Goal: Task Accomplishment & Management: Manage account settings

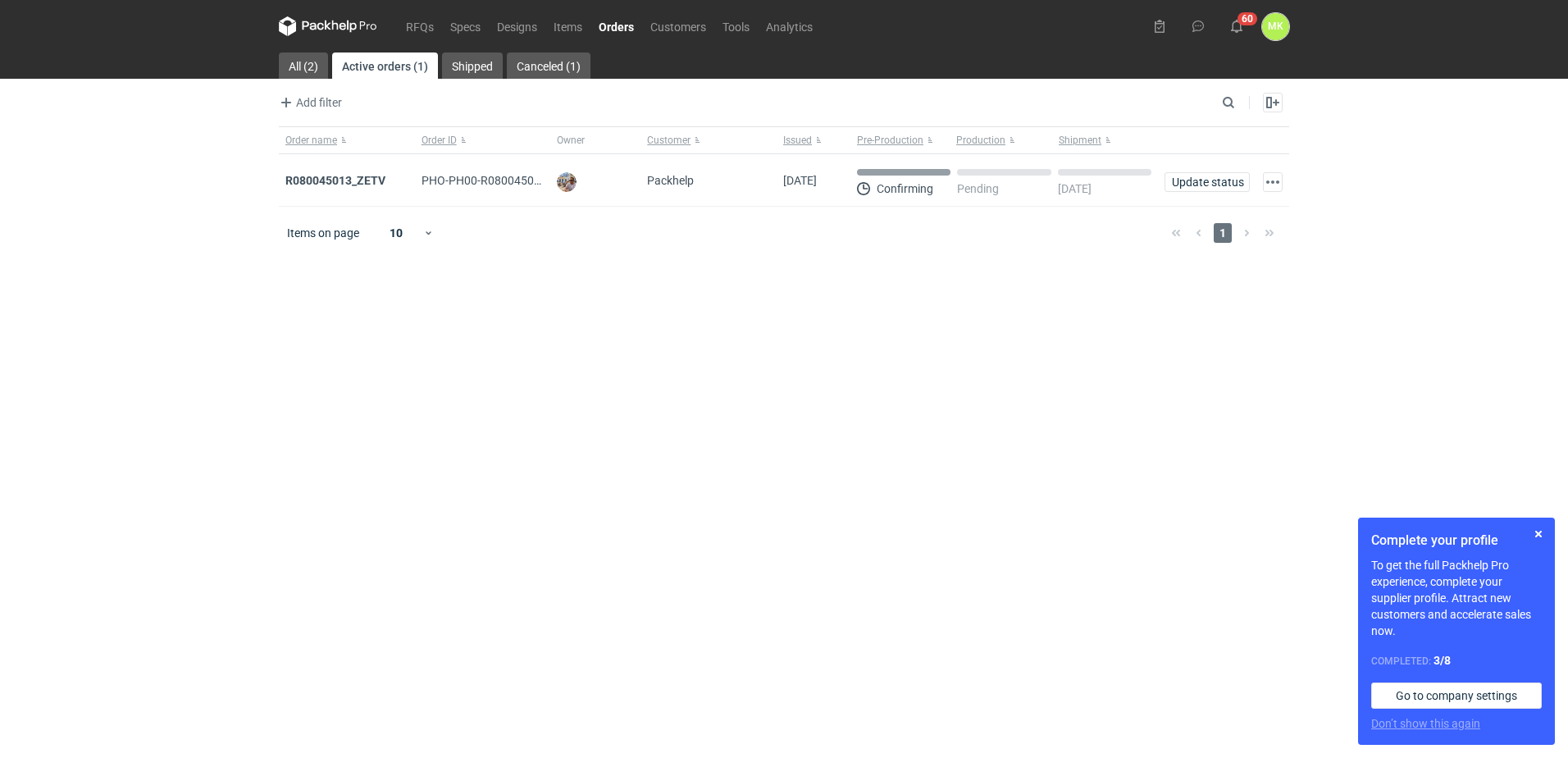
click at [1268, 34] on figcaption "MK" at bounding box center [1275, 26] width 27 height 27
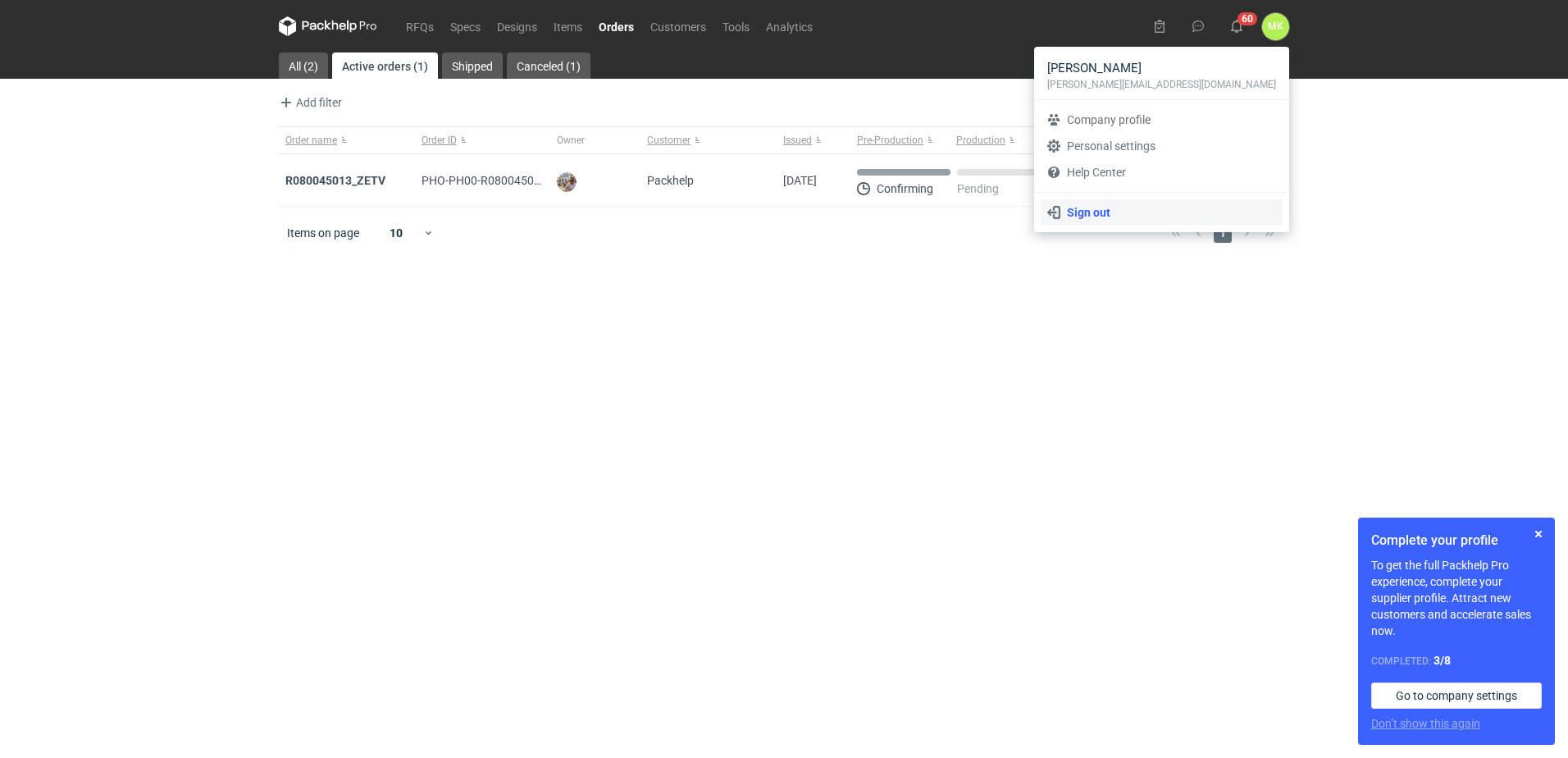
click at [1135, 213] on link "Sign out" at bounding box center [1162, 213] width 242 height 26
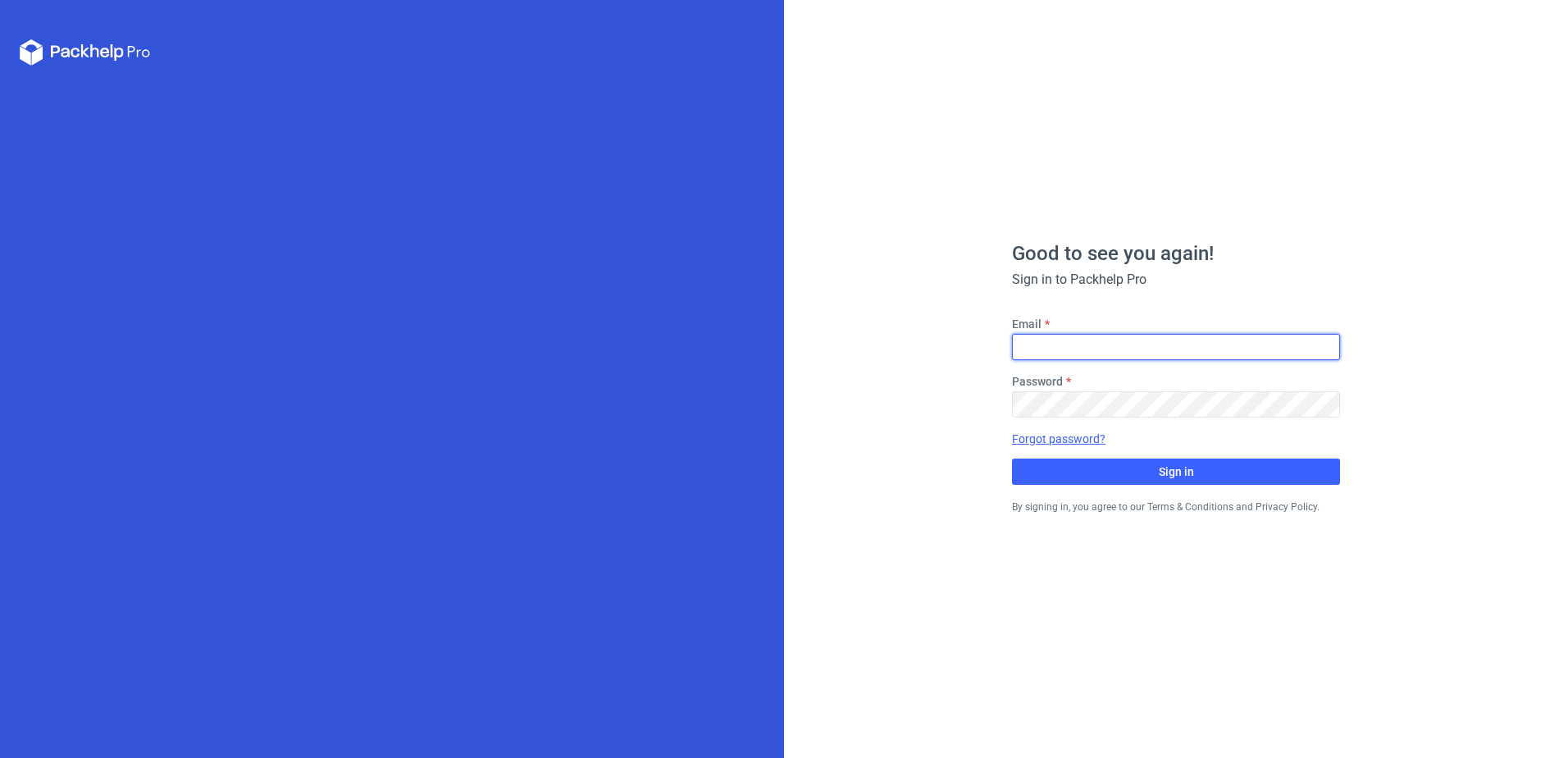
type input "[PERSON_NAME][EMAIL_ADDRESS][DOMAIN_NAME]"
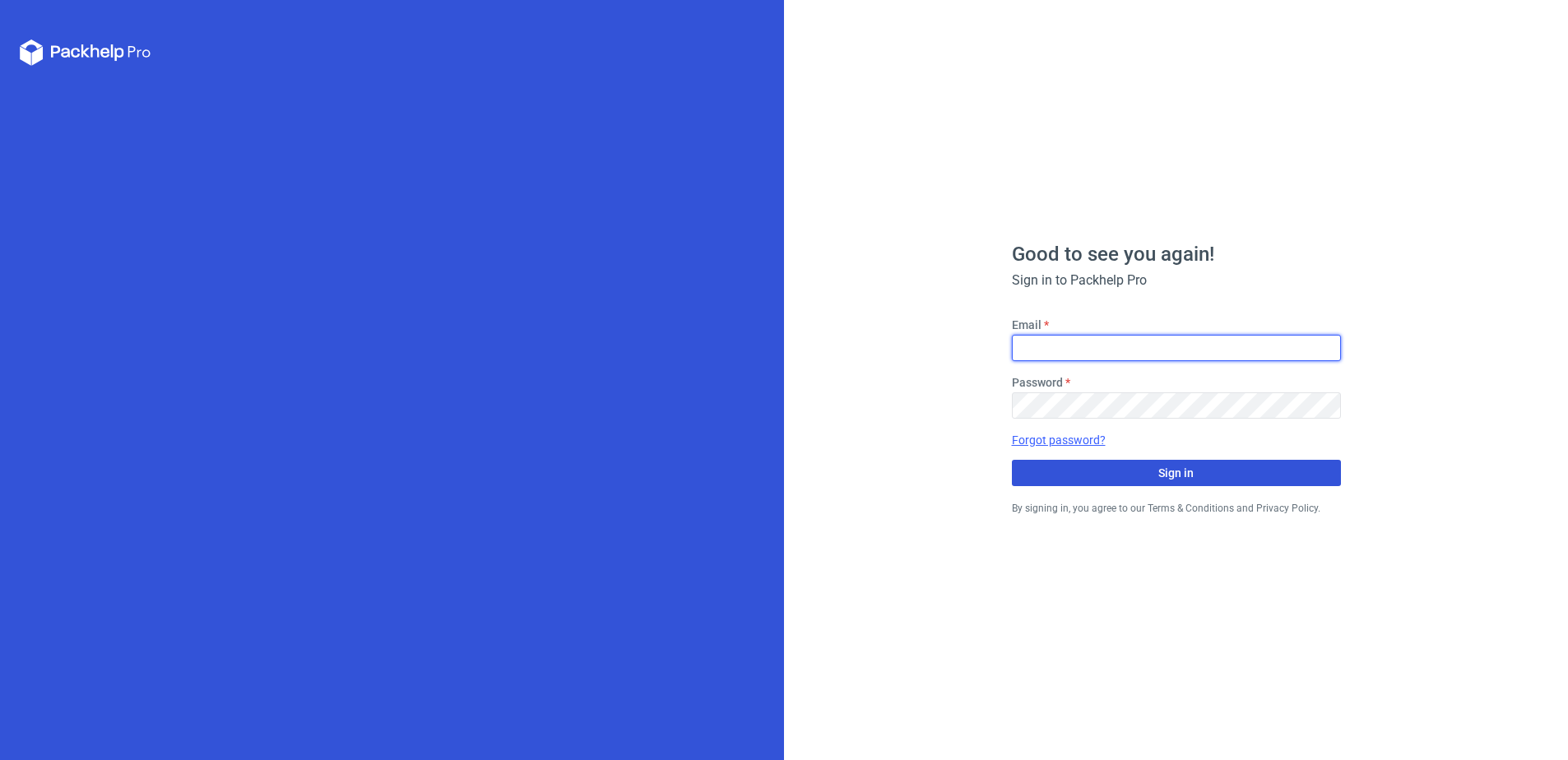
type input "[PERSON_NAME][EMAIL_ADDRESS][DOMAIN_NAME]"
click at [1178, 471] on span "Sign in" at bounding box center [1176, 473] width 35 height 11
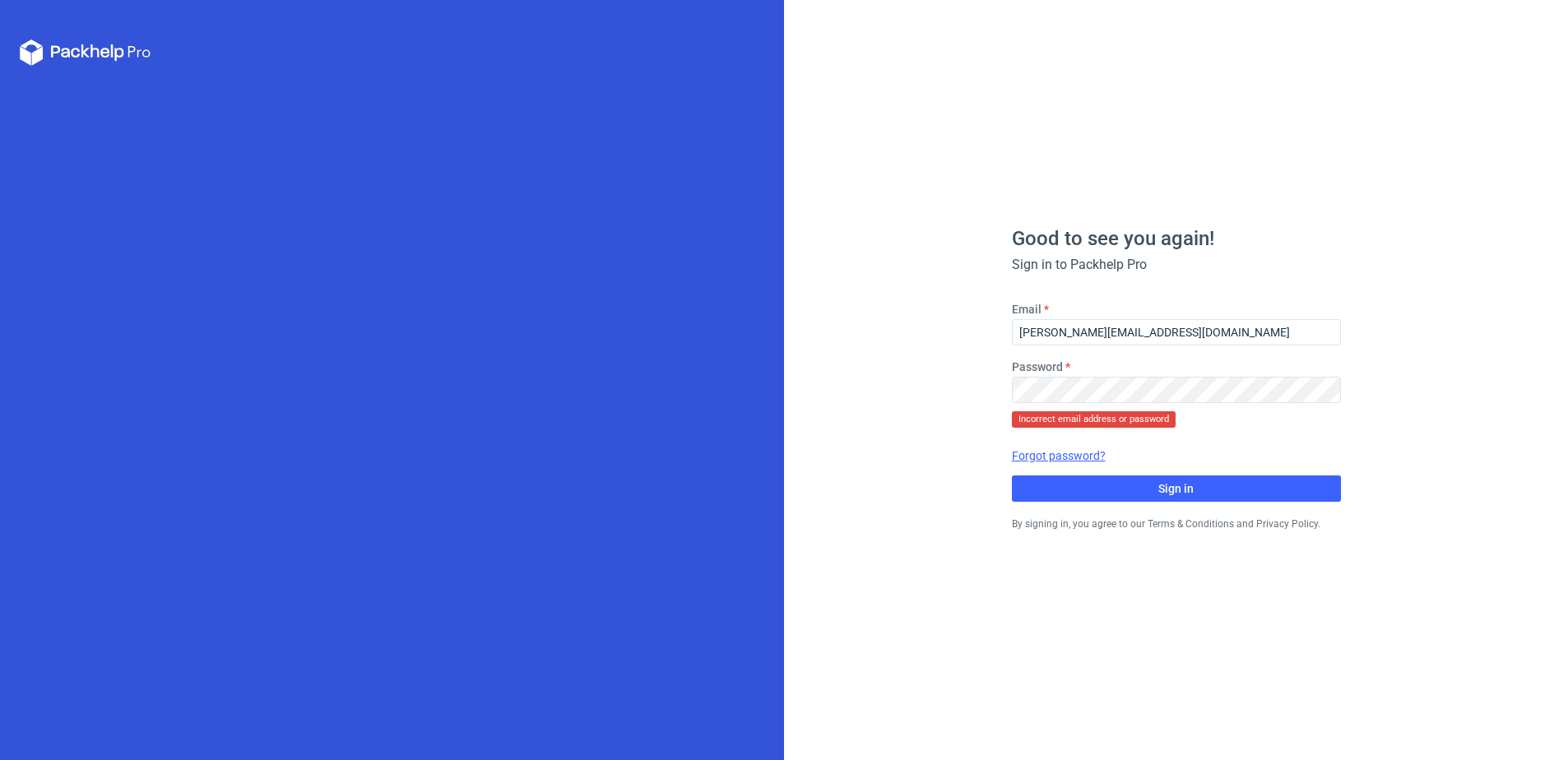
click at [1103, 375] on div "Password" at bounding box center [1176, 381] width 329 height 44
click at [907, 394] on div "Good to see you again! Sign in to Packhelp Pro Email martyna.kasperska@wernerke…" at bounding box center [1176, 380] width 784 height 760
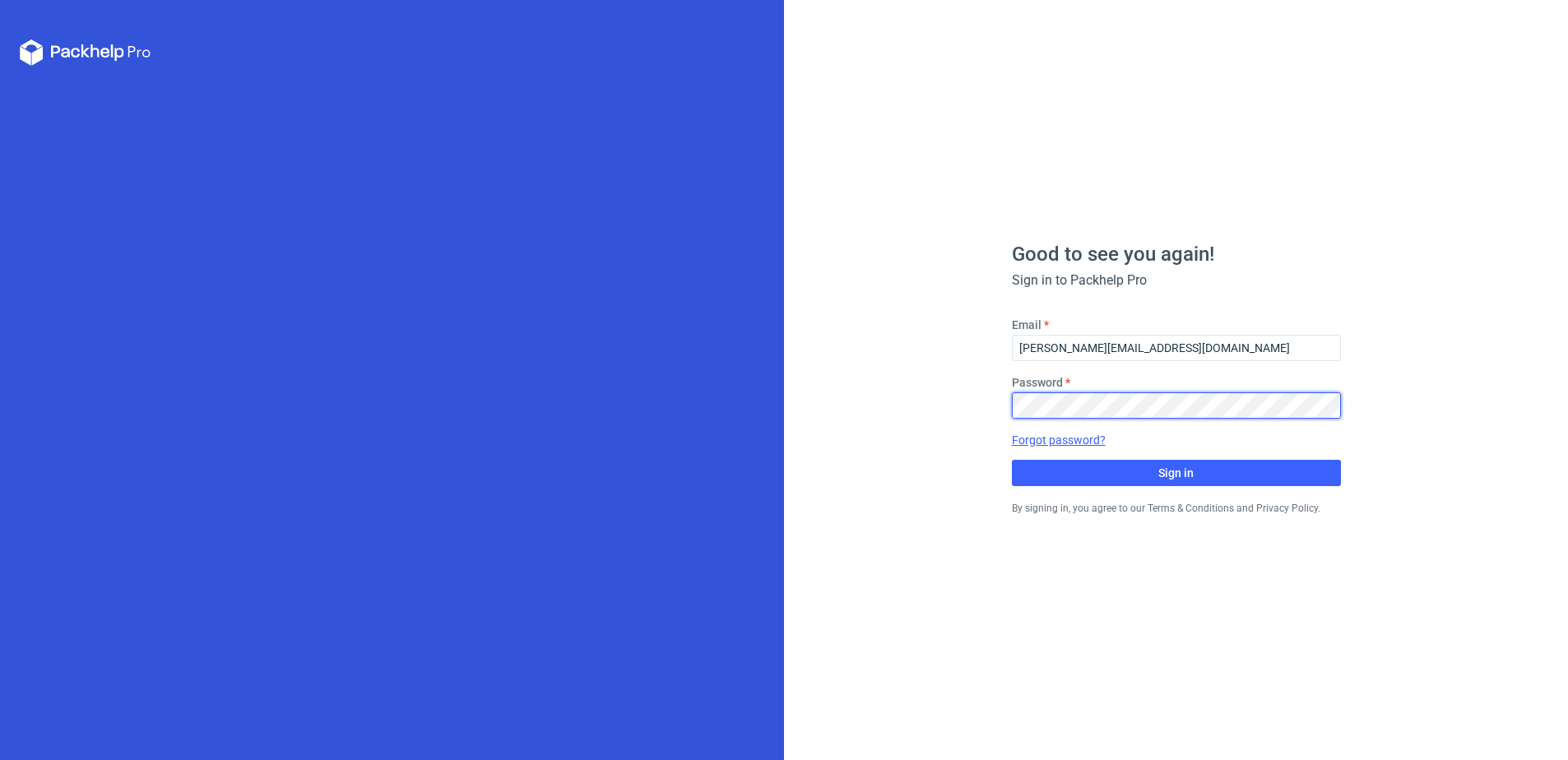
click at [1012, 459] on button "Sign in" at bounding box center [1176, 473] width 329 height 26
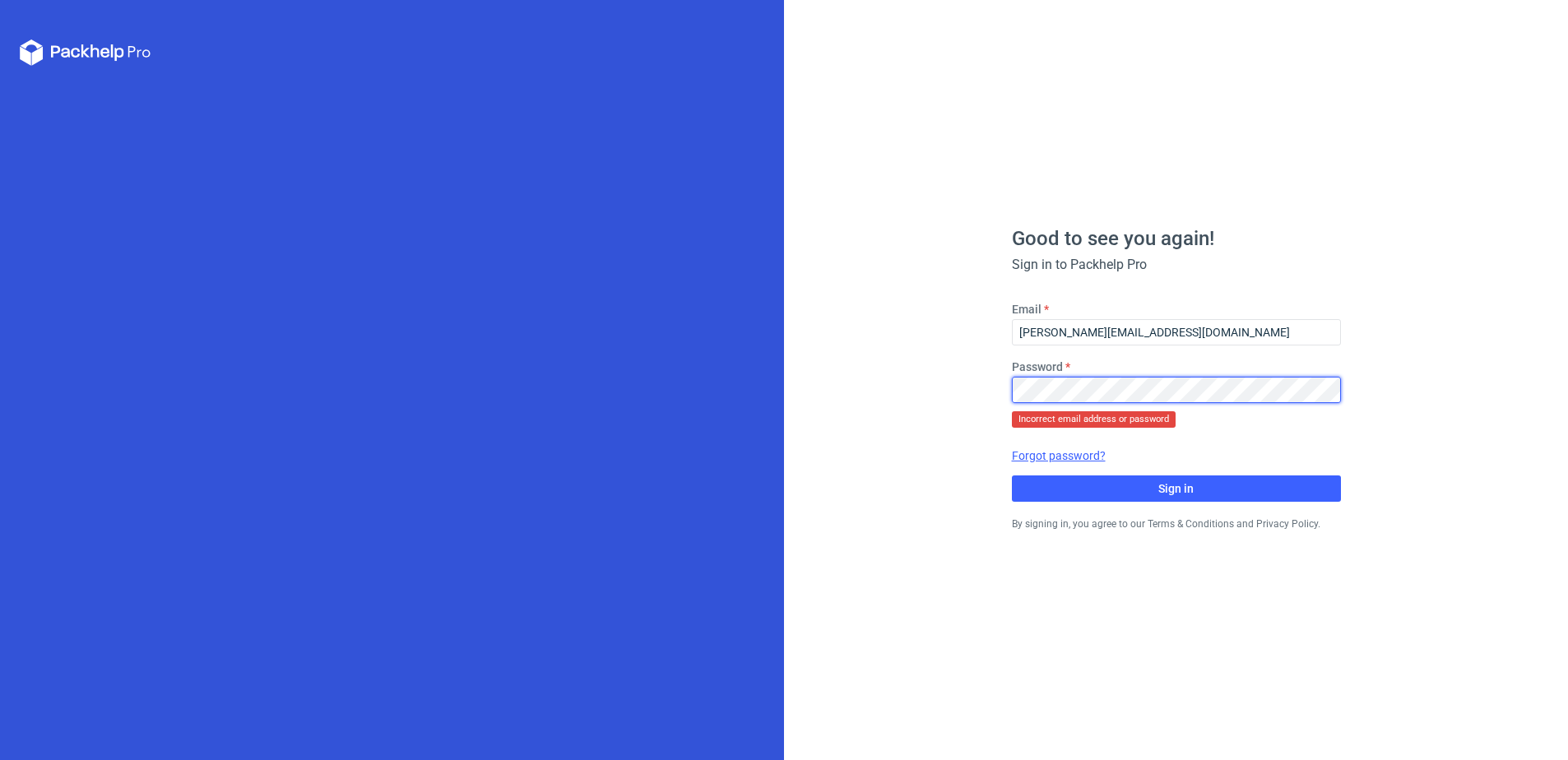
click at [959, 395] on div "Good to see you again! Sign in to Packhelp Pro Email martyna.kasperska@wernerke…" at bounding box center [1176, 380] width 784 height 760
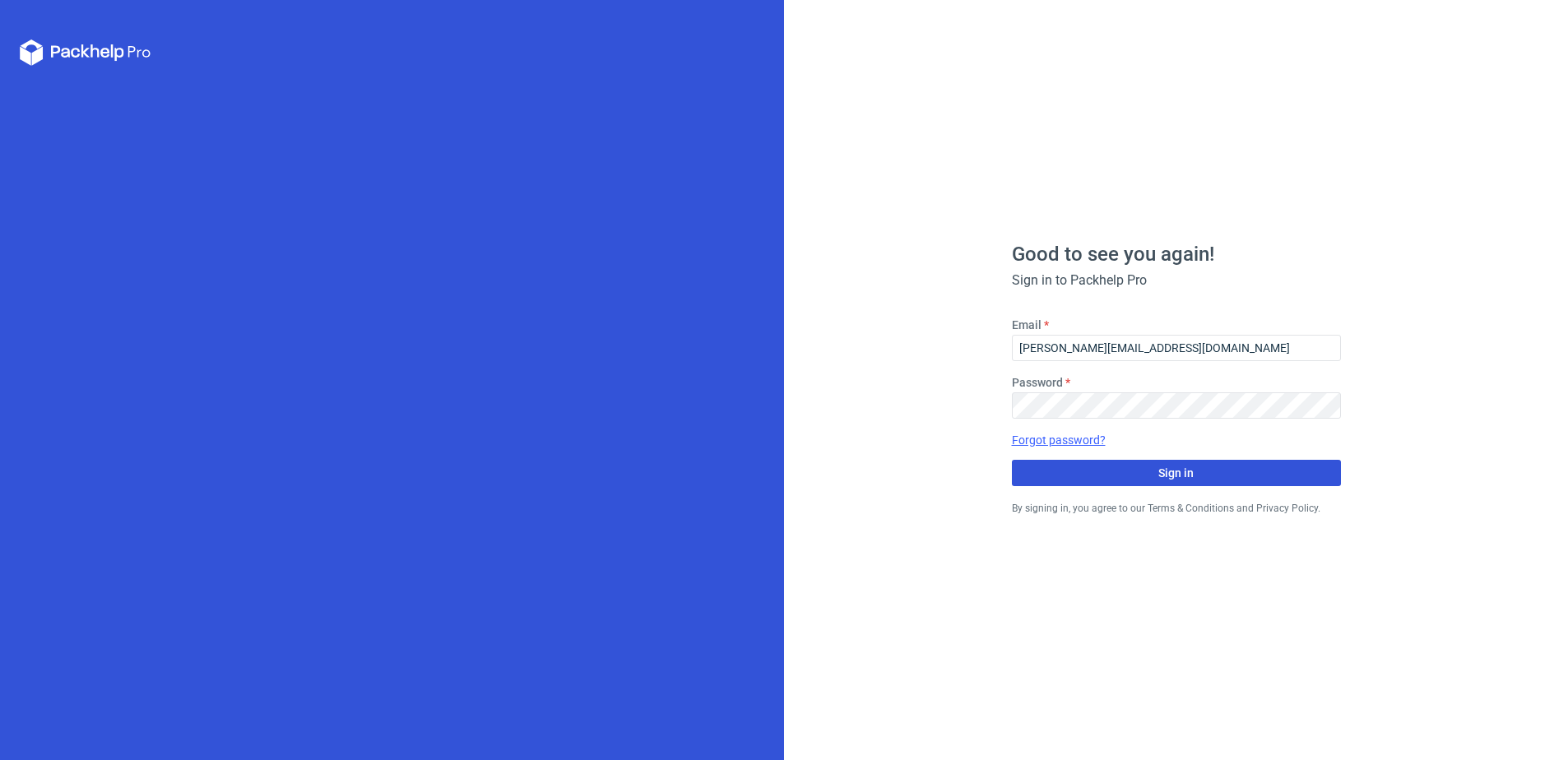
click at [1020, 472] on button "Sign in" at bounding box center [1176, 473] width 329 height 26
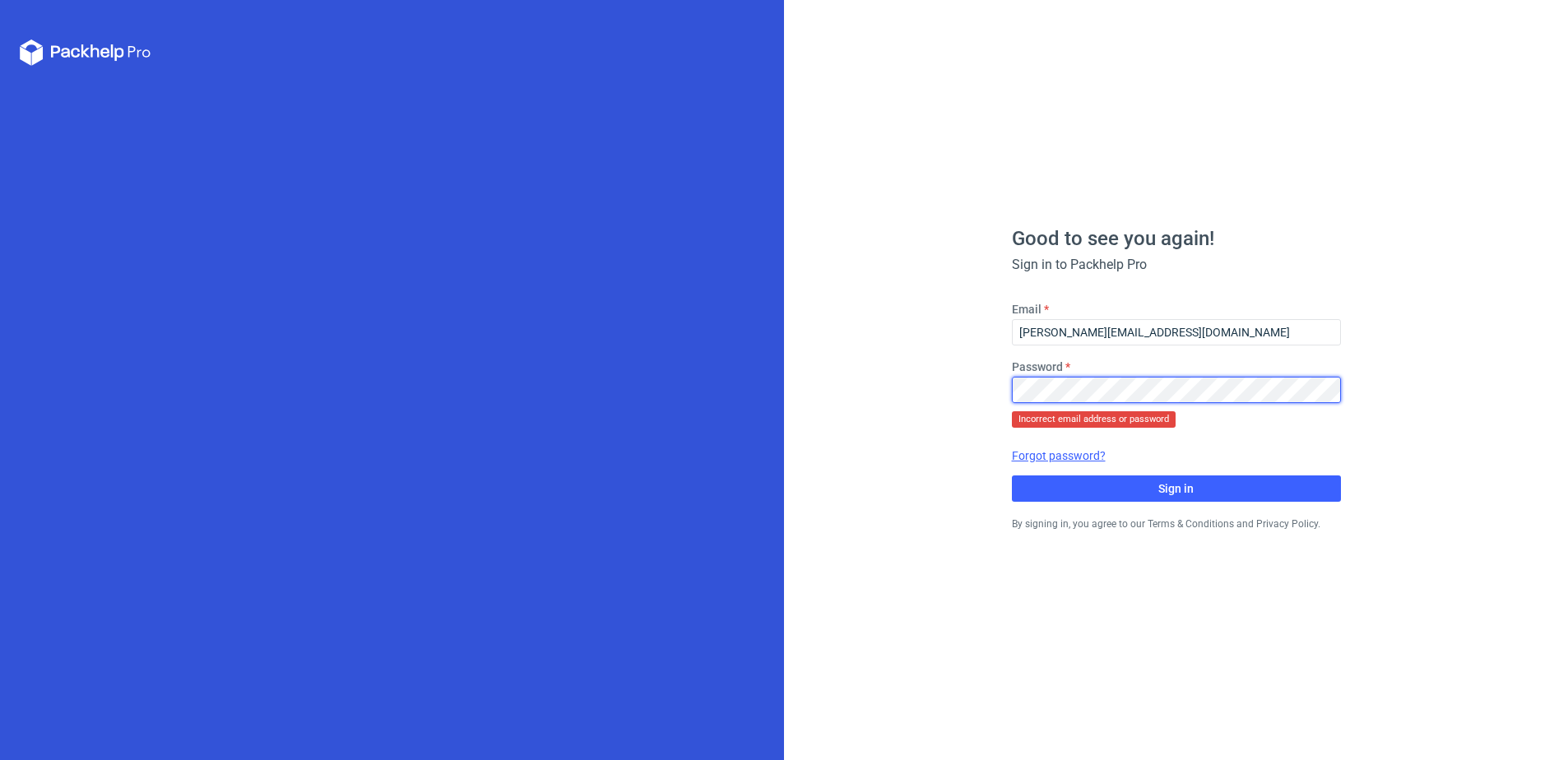
click at [849, 393] on div "Good to see you again! Sign in to Packhelp Pro Email martyna.kasperska@wernerke…" at bounding box center [1176, 380] width 784 height 760
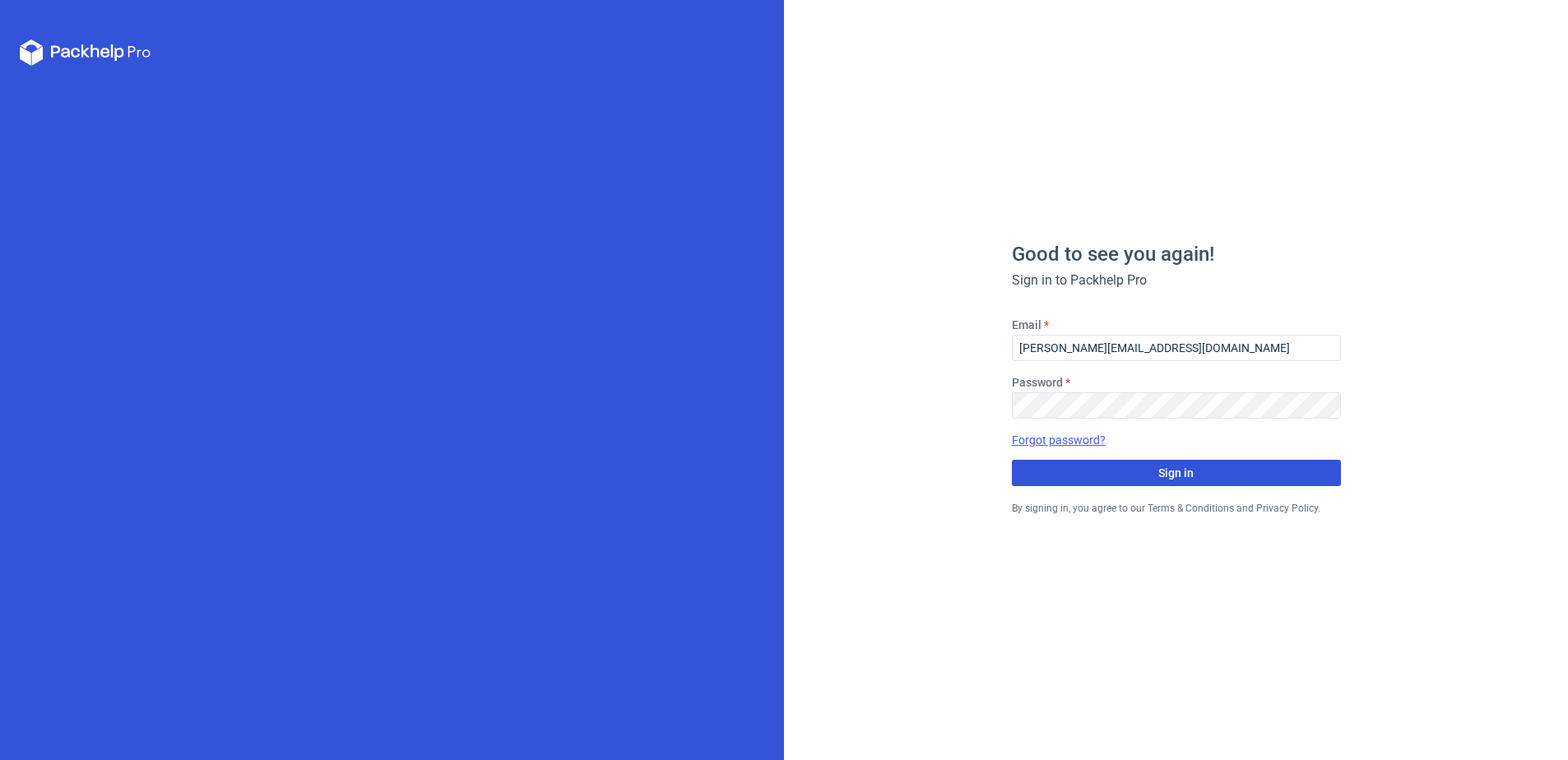
click at [1261, 465] on button "Sign in" at bounding box center [1176, 473] width 329 height 26
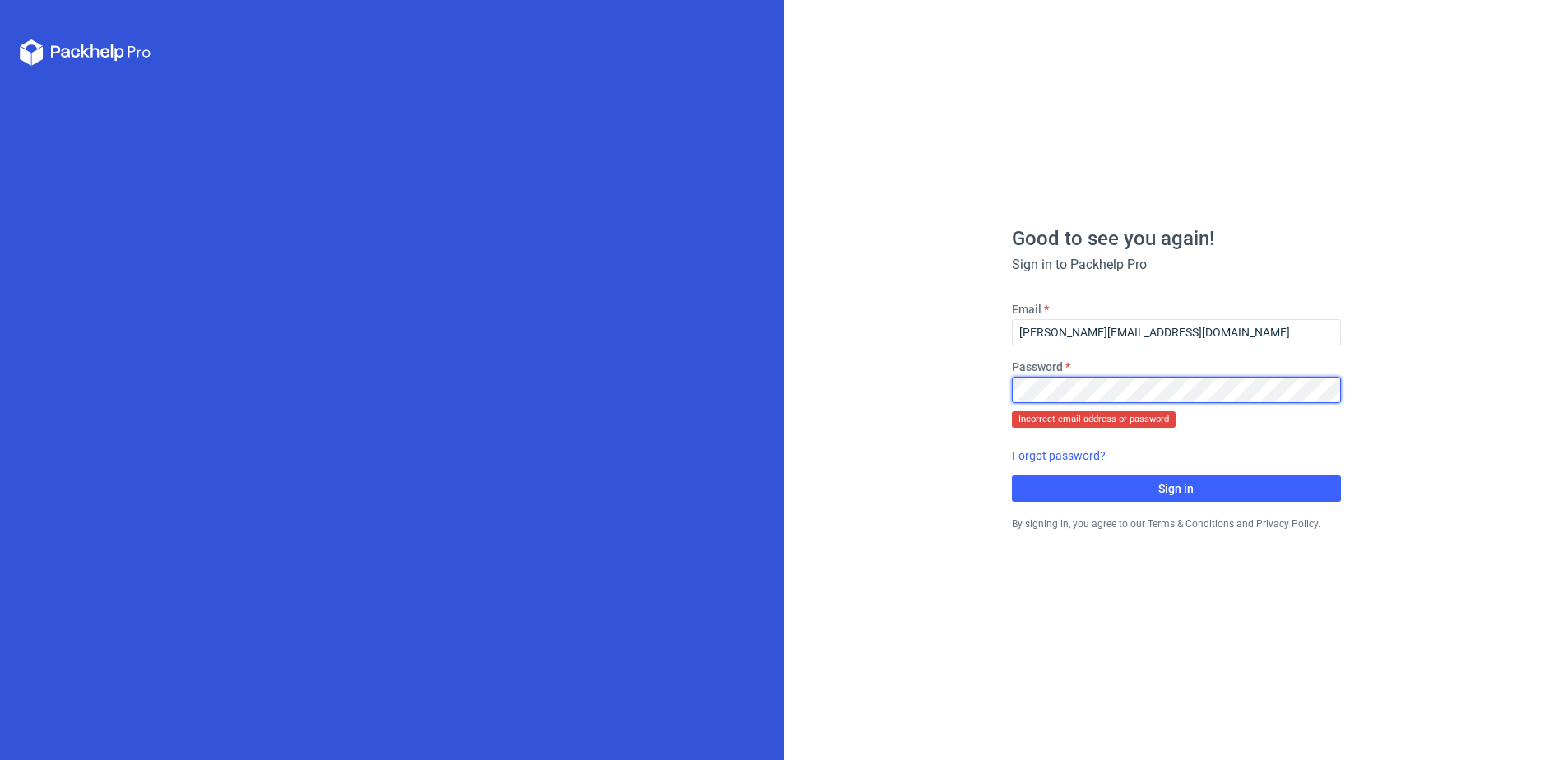
click at [992, 393] on div "Good to see you again! Sign in to Packhelp Pro Email martyna.kasperska@wernerke…" at bounding box center [1176, 380] width 784 height 760
click at [1069, 454] on link "Forgot password?" at bounding box center [1058, 455] width 93 height 17
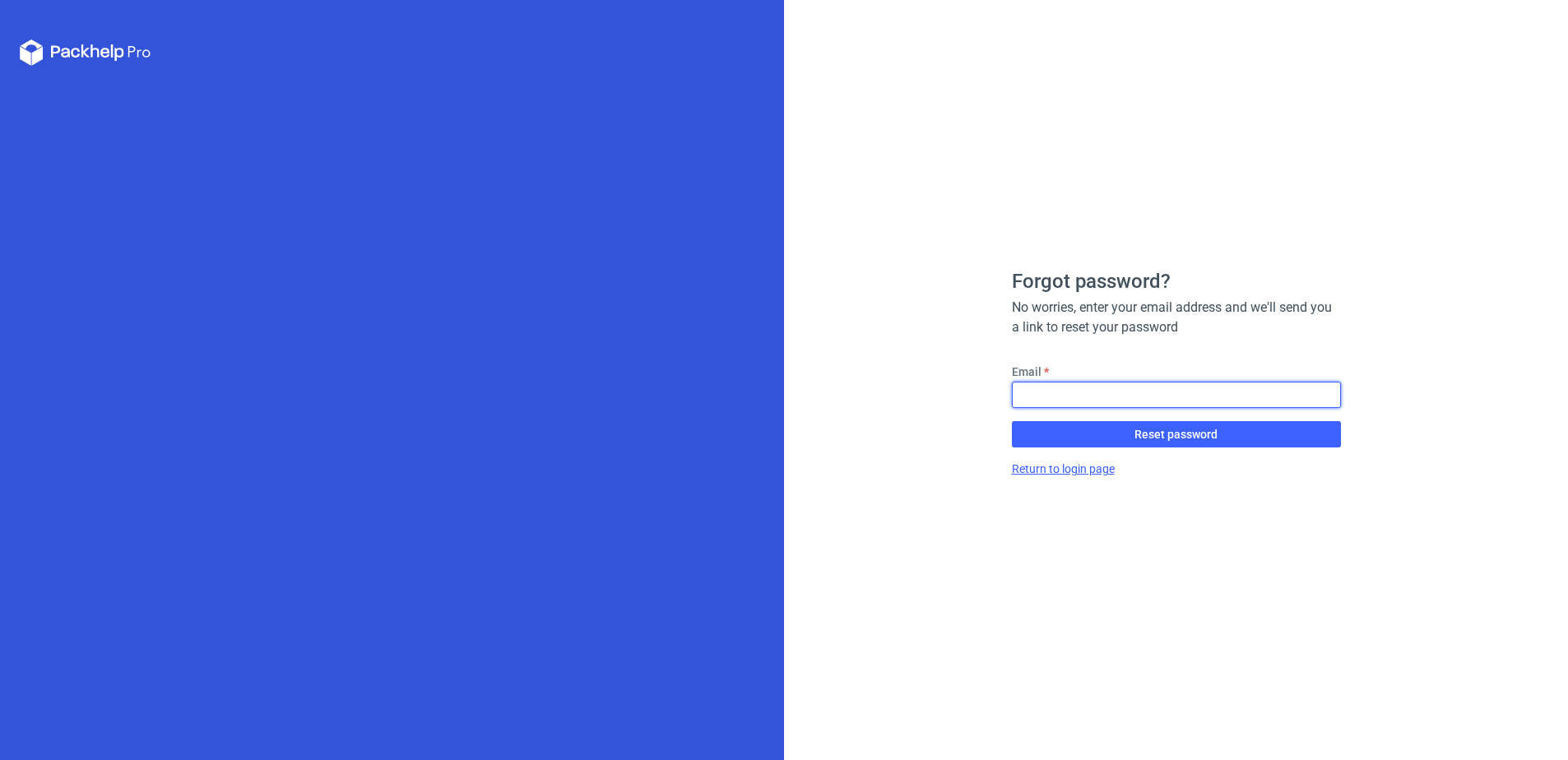
click at [1080, 397] on input "Email" at bounding box center [1176, 395] width 329 height 26
type input "[PERSON_NAME][EMAIL_ADDRESS][DOMAIN_NAME]"
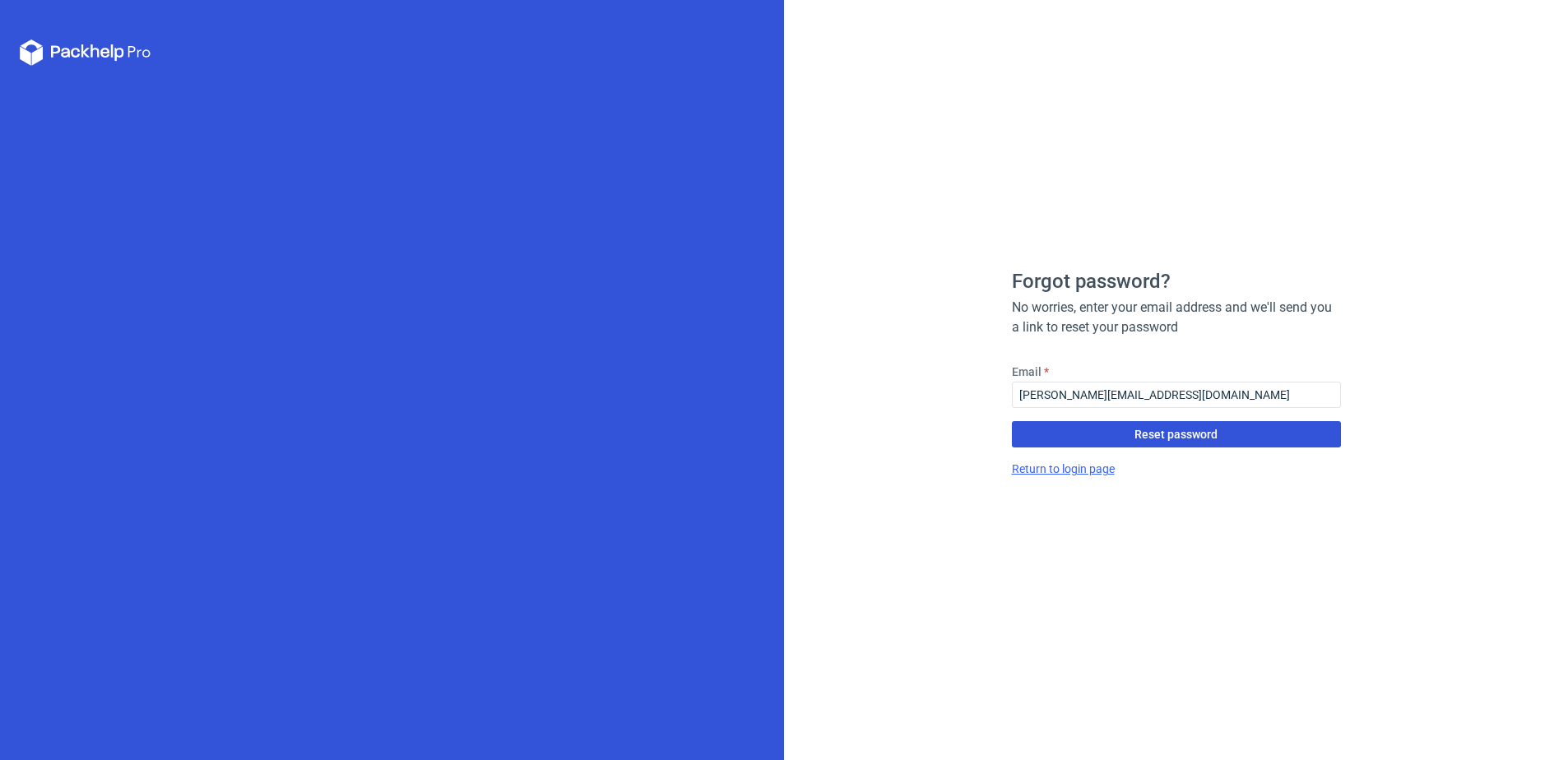
click at [1129, 436] on button "Reset password" at bounding box center [1176, 435] width 329 height 26
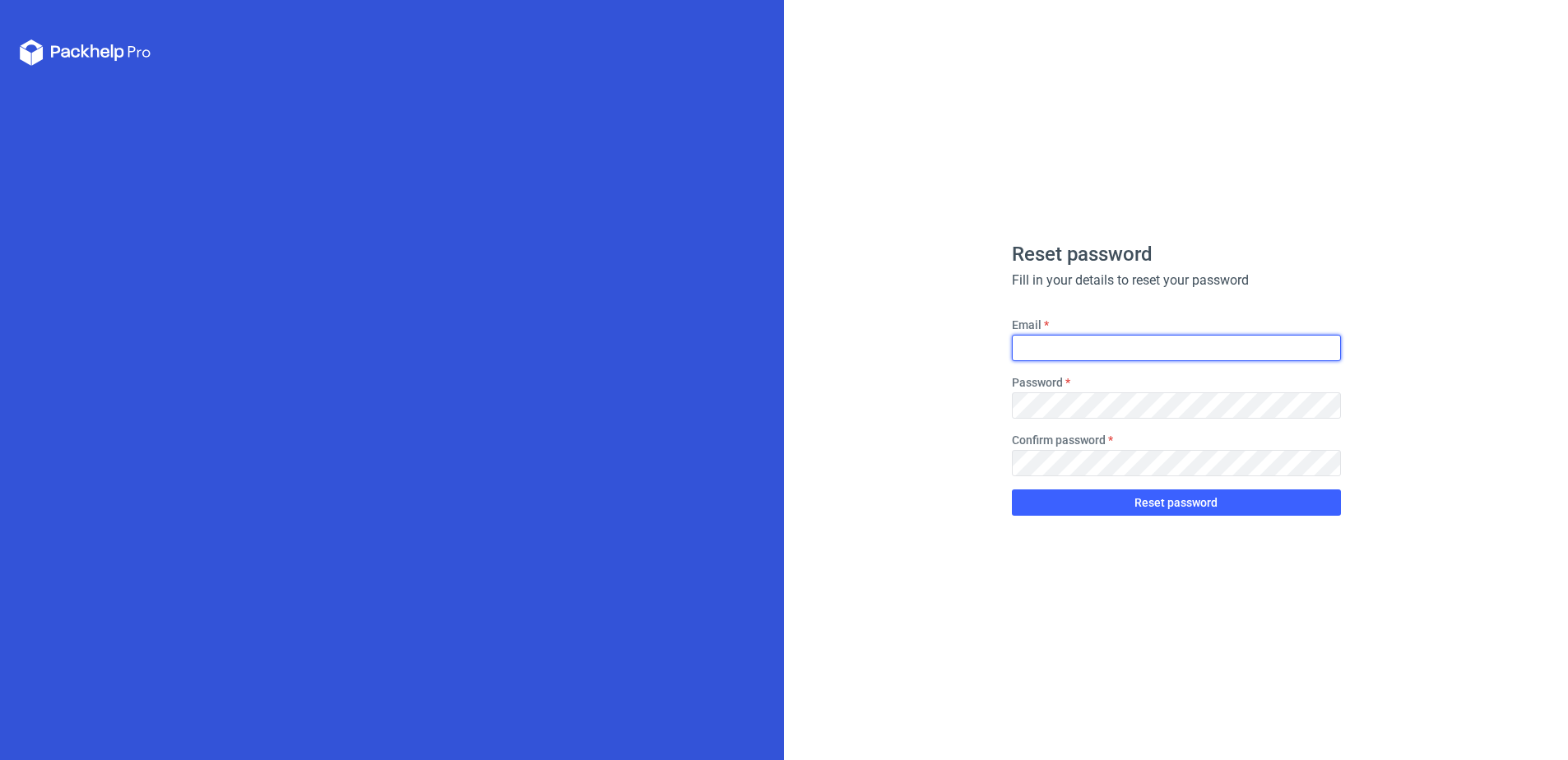
click at [1052, 342] on input "Email" at bounding box center [1176, 348] width 329 height 26
type input "[PERSON_NAME][EMAIL_ADDRESS][DOMAIN_NAME]"
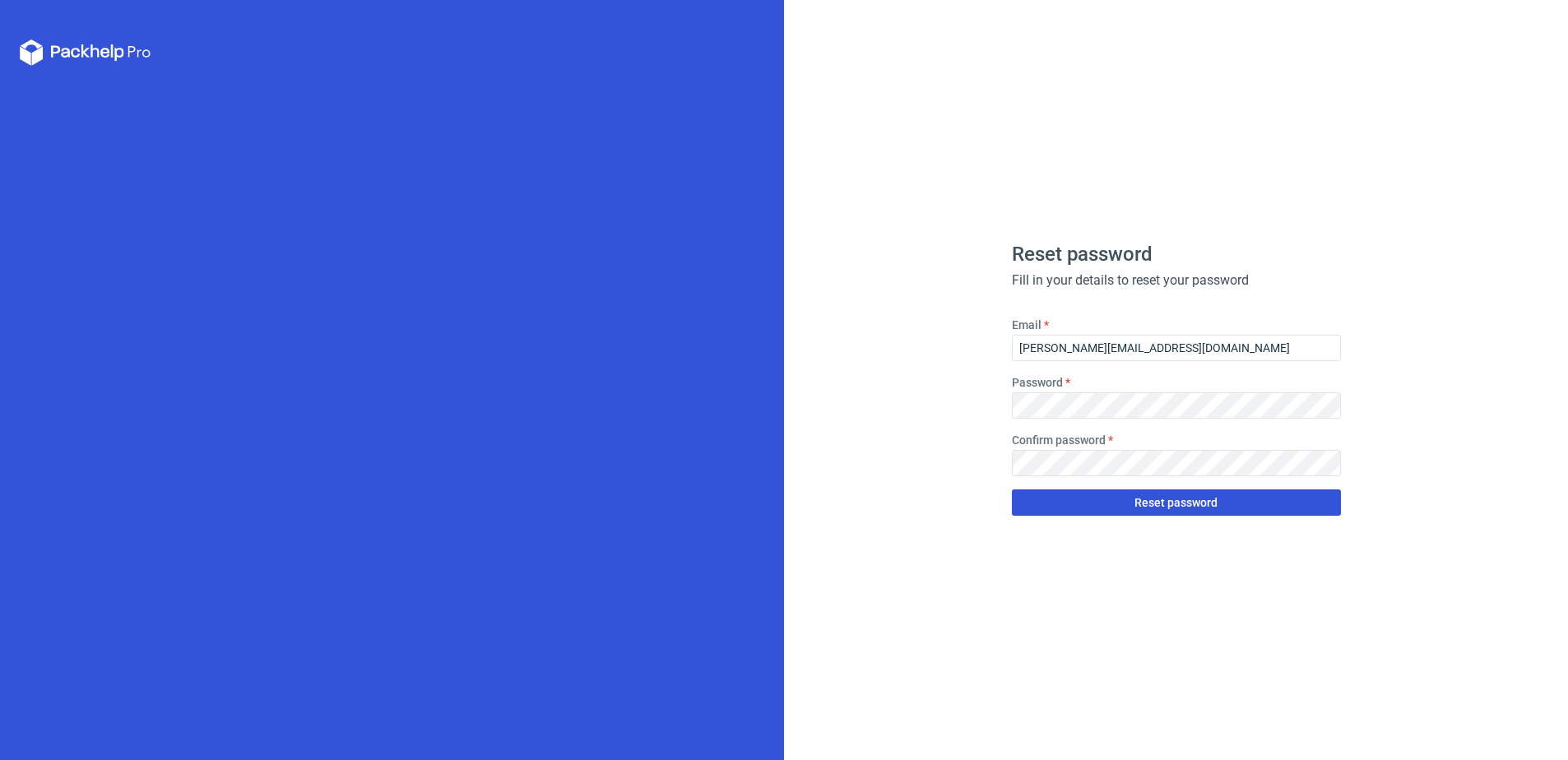
click at [1020, 498] on button "Reset password" at bounding box center [1176, 503] width 329 height 26
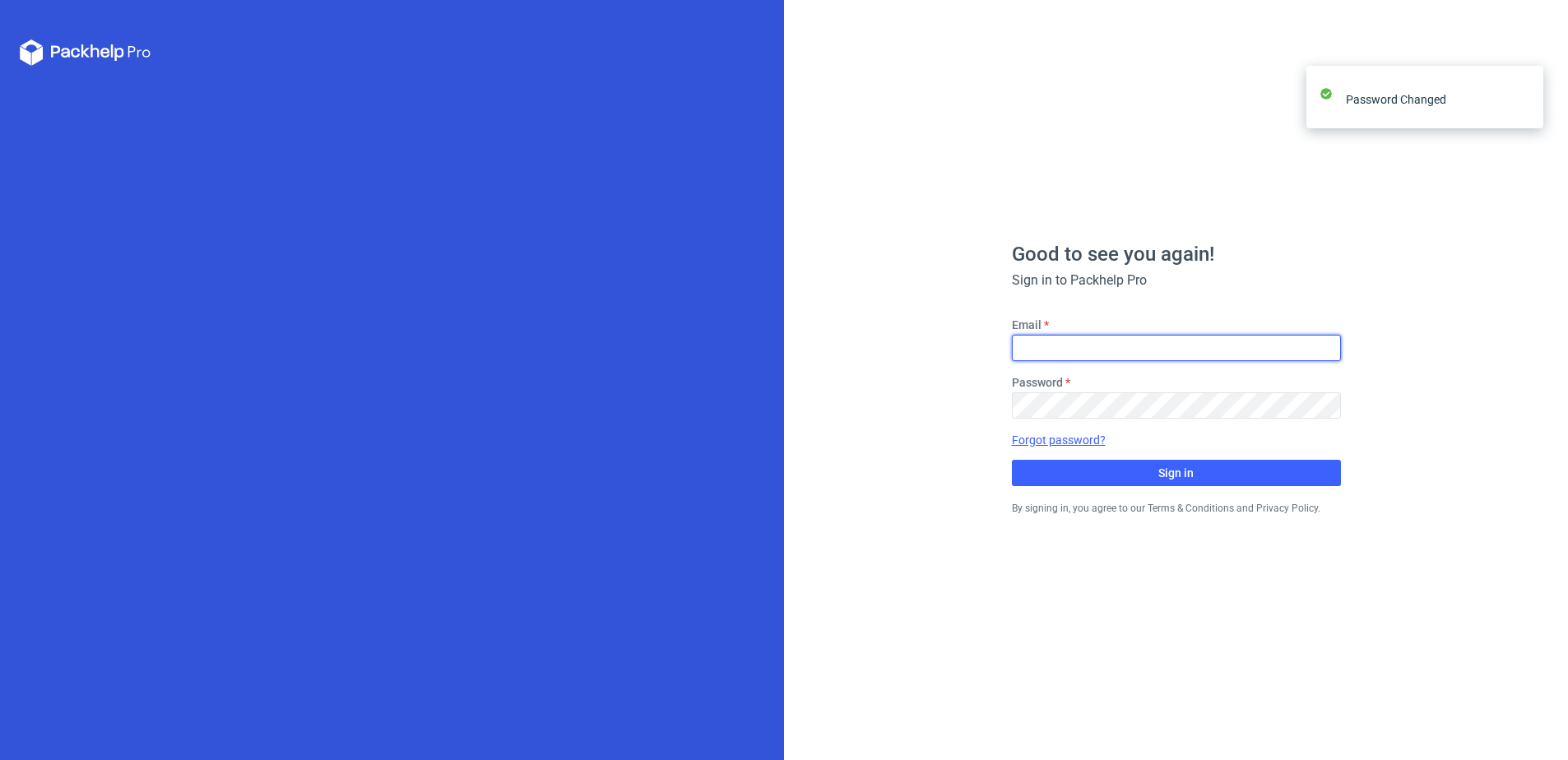
type input "[PERSON_NAME][EMAIL_ADDRESS][DOMAIN_NAME]"
